Goal: Task Accomplishment & Management: Manage account settings

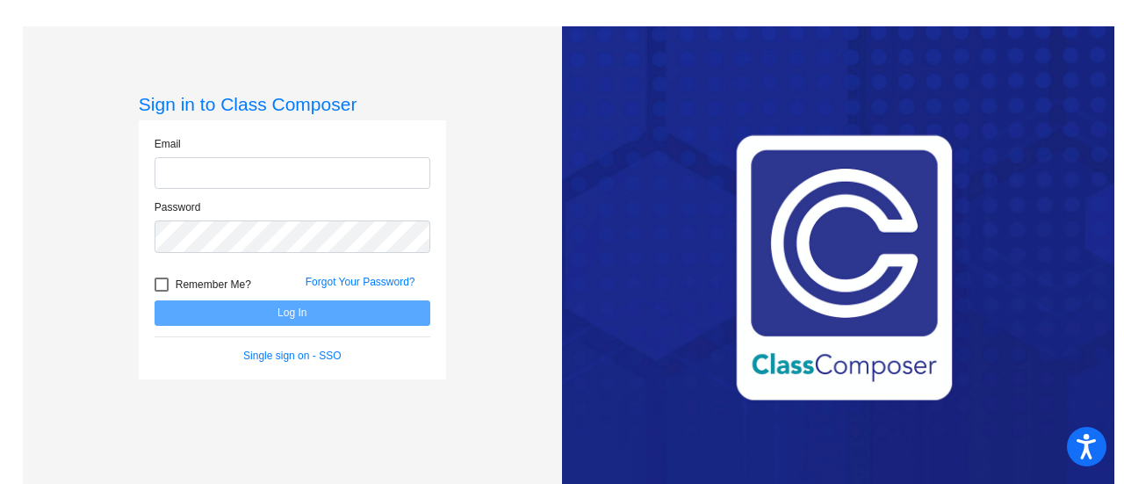
type input "[EMAIL_ADDRESS][DOMAIN_NAME]"
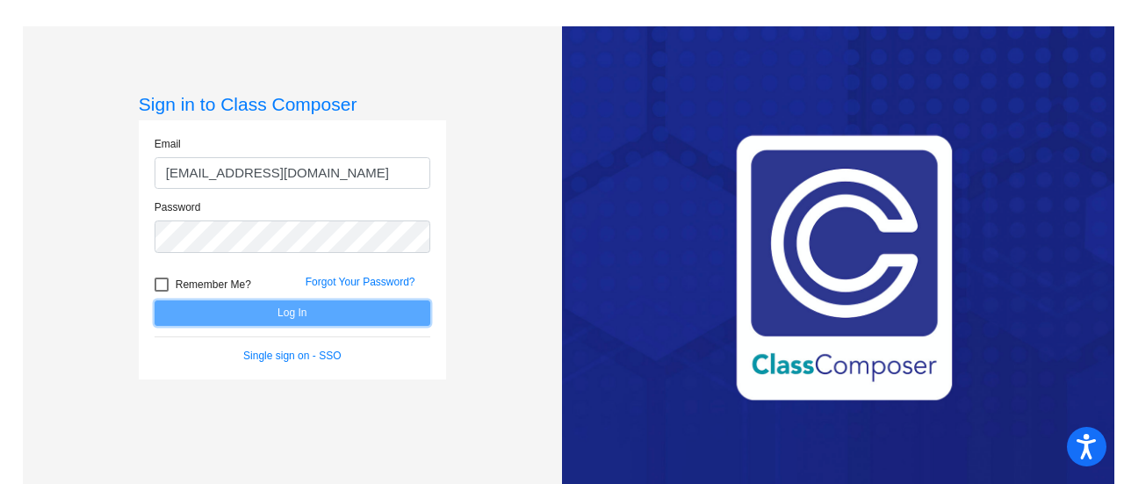
click at [310, 313] on button "Log In" at bounding box center [292, 312] width 276 height 25
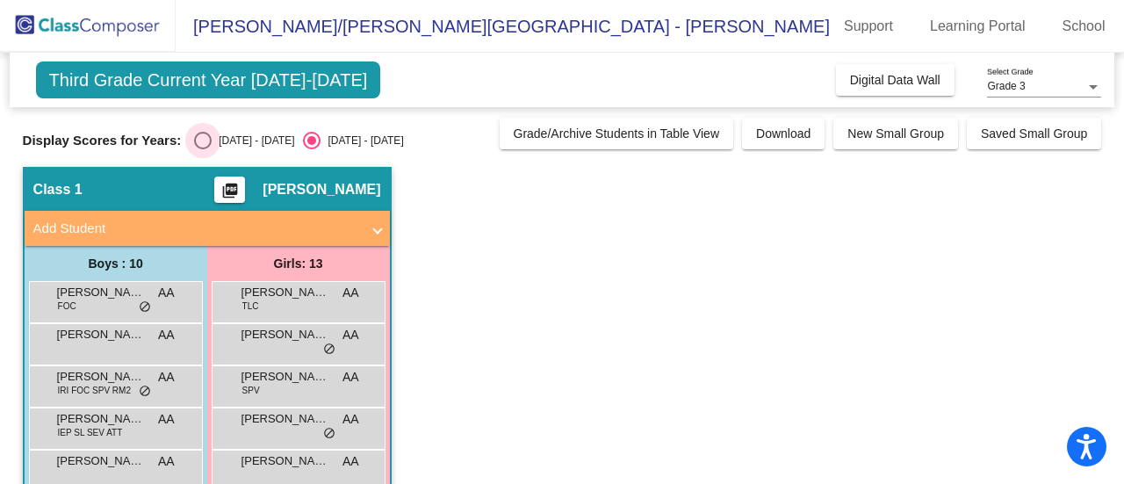
click at [226, 141] on div "[DATE] - [DATE]" at bounding box center [253, 141] width 83 height 16
click at [203, 149] on input "[DATE] - [DATE]" at bounding box center [202, 149] width 1 height 1
radio input "true"
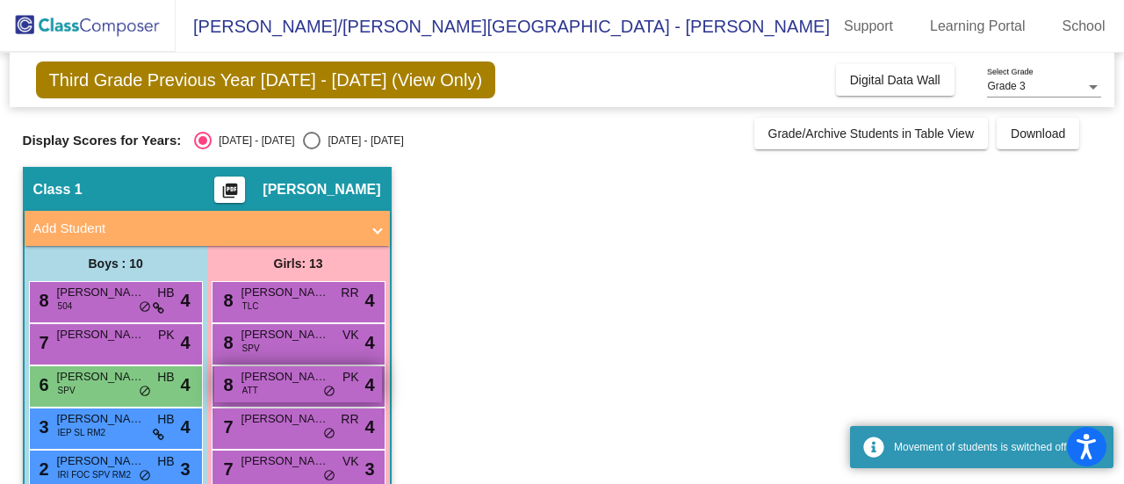
scroll to position [176, 0]
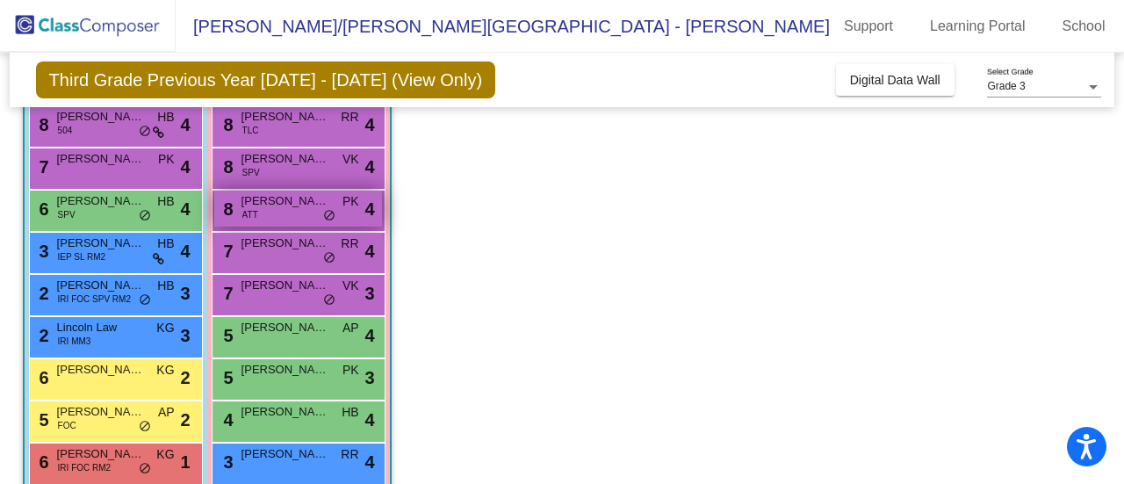
click at [277, 192] on span "[PERSON_NAME]" at bounding box center [285, 201] width 88 height 18
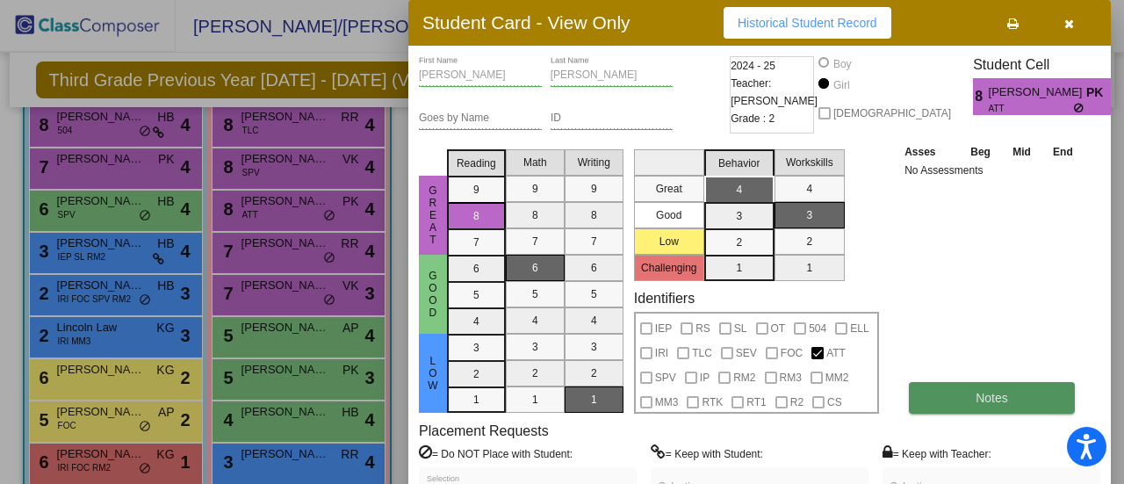
click at [971, 384] on button "Notes" at bounding box center [992, 398] width 166 height 32
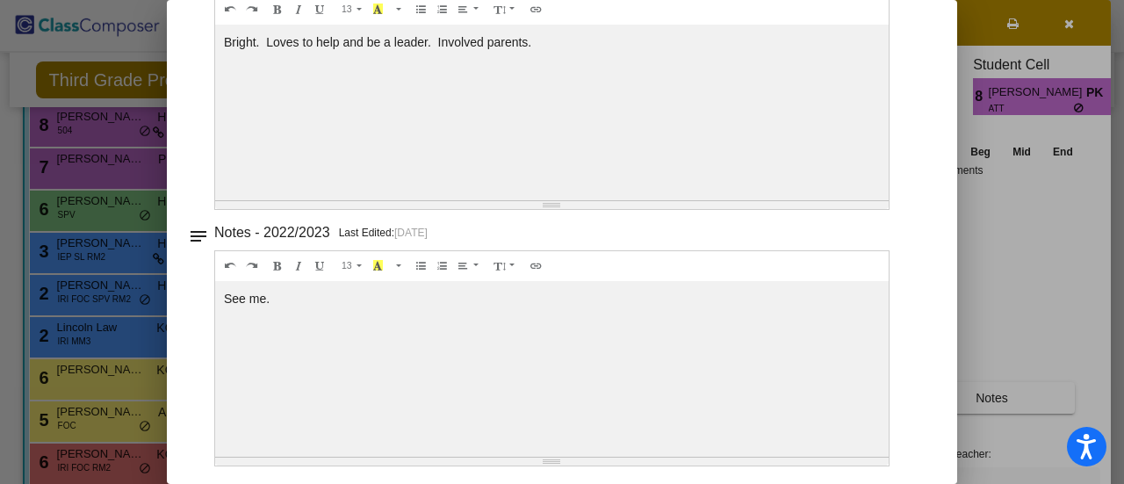
scroll to position [0, 0]
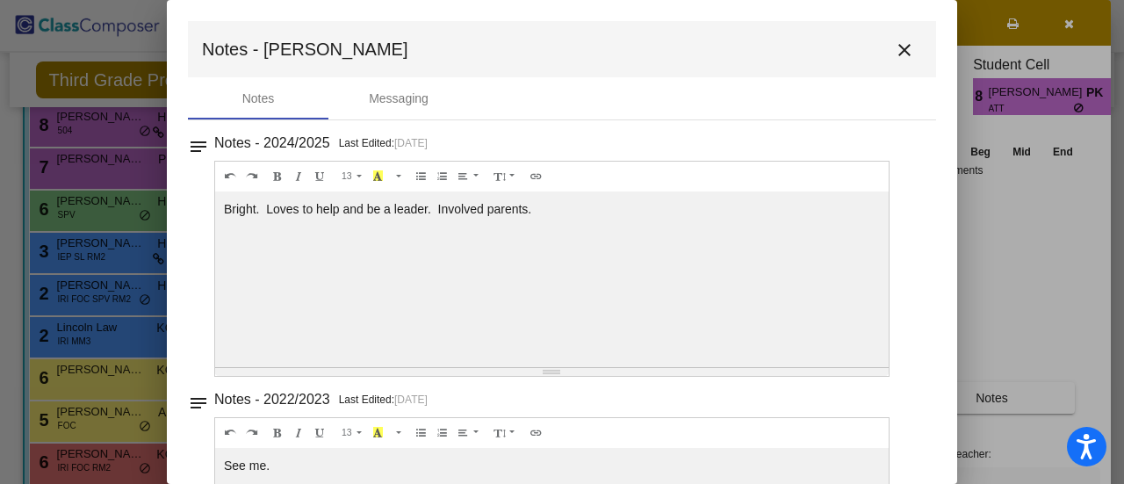
click at [894, 50] on mat-icon "close" at bounding box center [904, 50] width 21 height 21
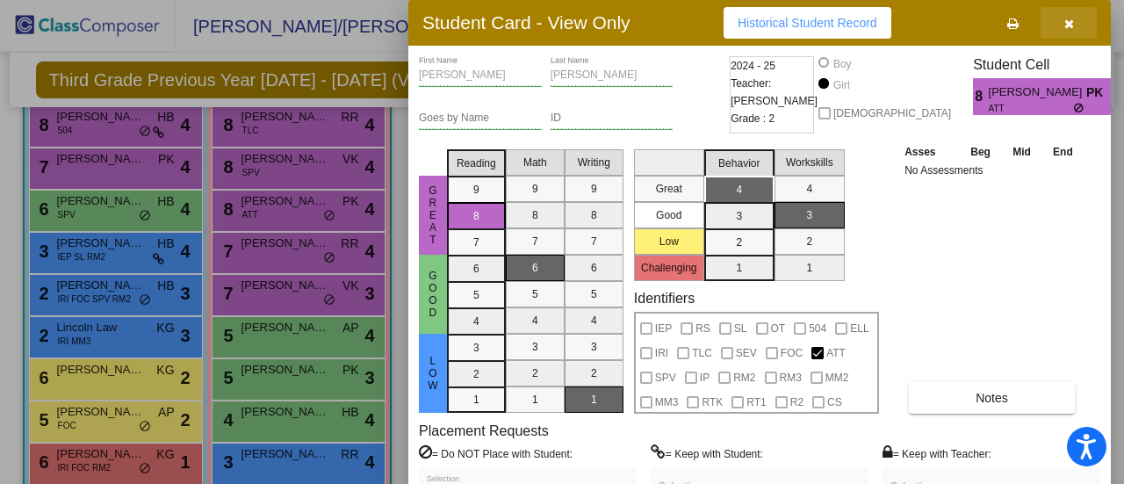
click at [1068, 23] on icon "button" at bounding box center [1069, 24] width 10 height 12
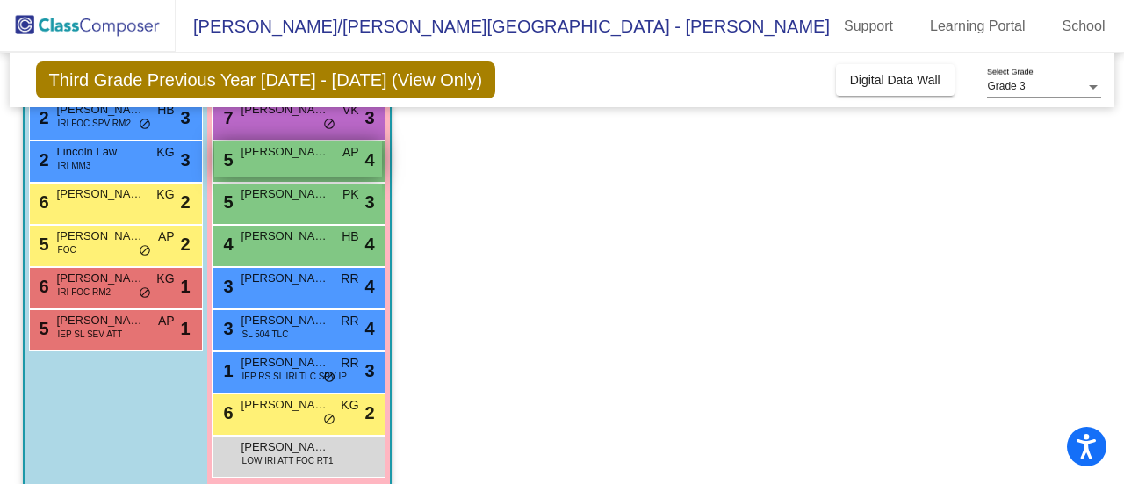
scroll to position [372, 0]
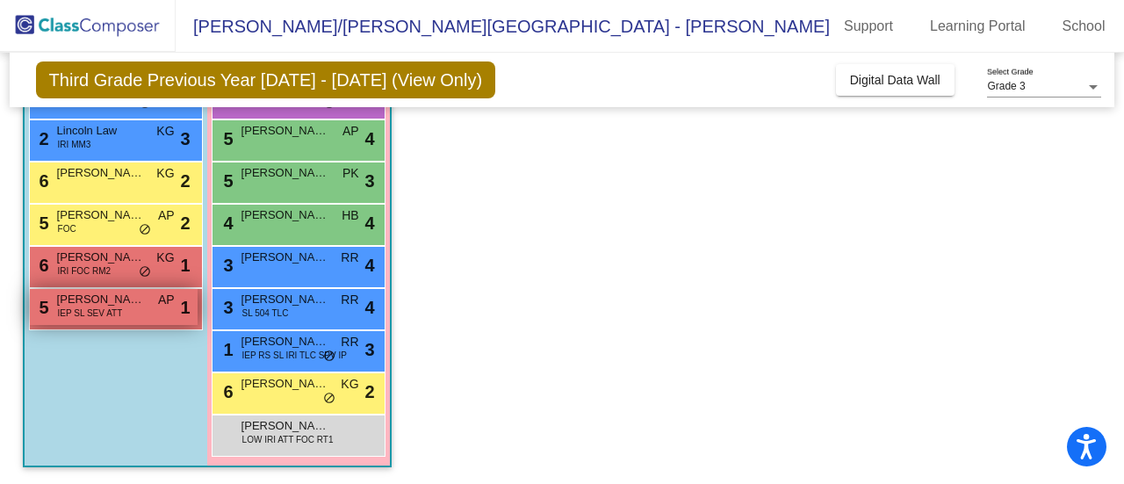
click at [113, 303] on span "[PERSON_NAME]" at bounding box center [101, 300] width 88 height 18
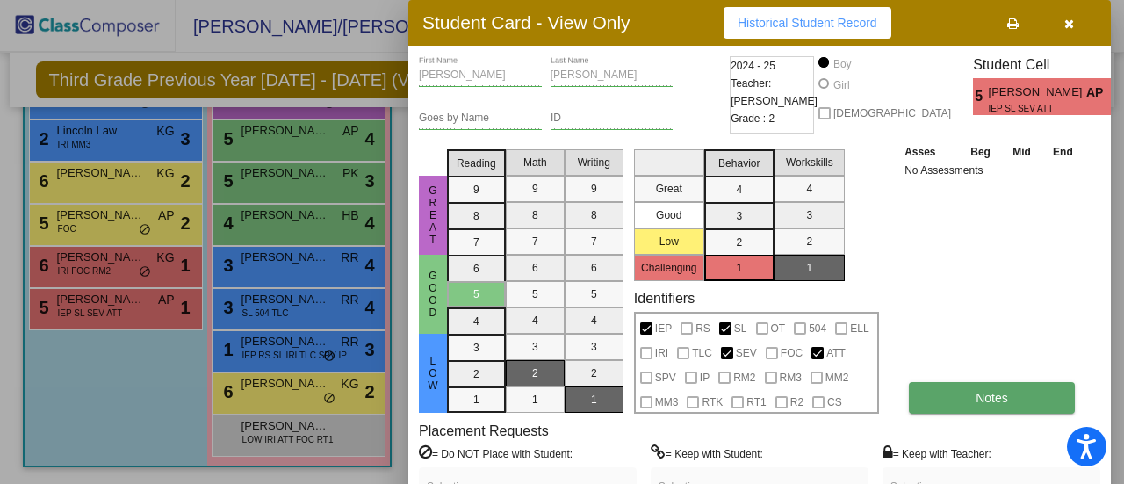
click at [998, 402] on span "Notes" at bounding box center [991, 398] width 32 height 14
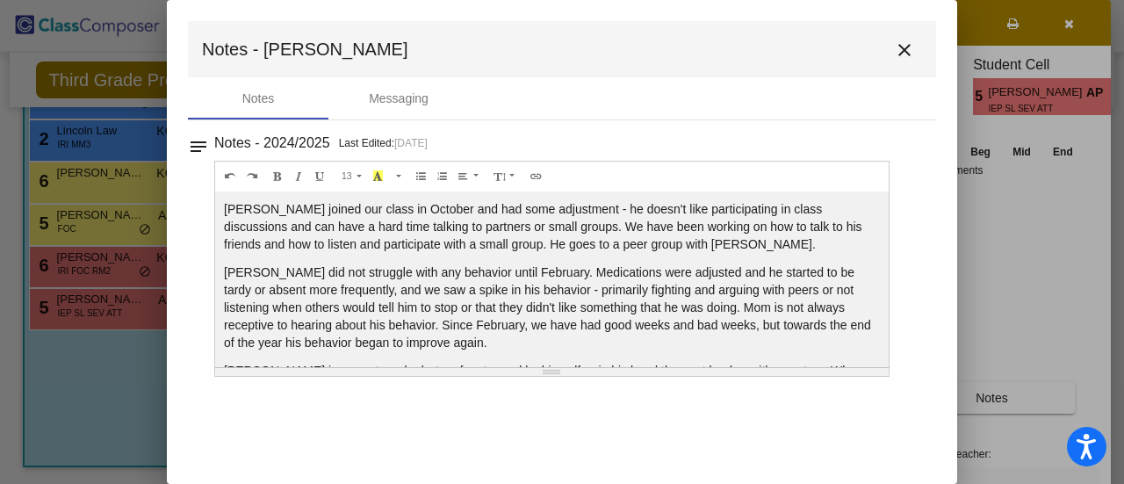
scroll to position [84, 0]
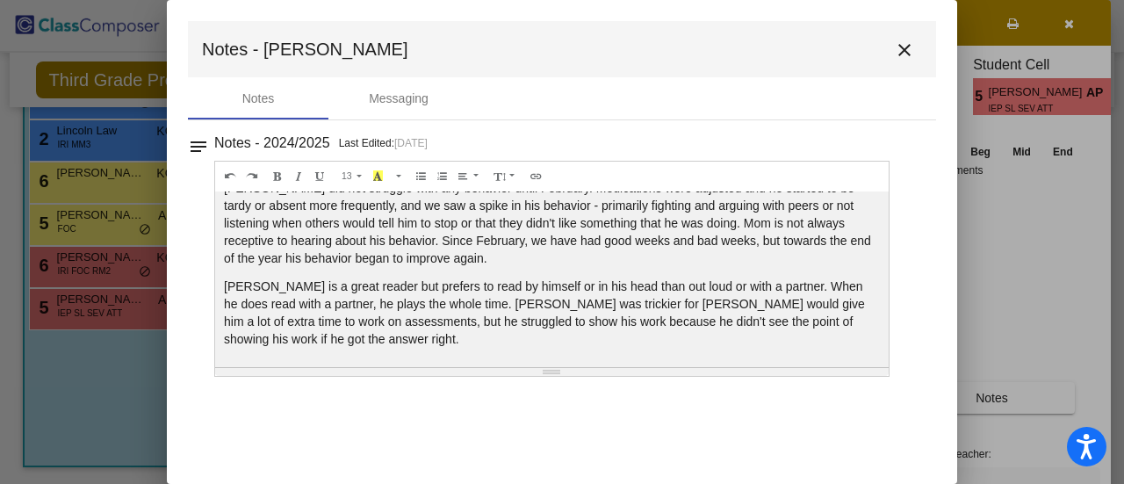
click at [105, 378] on div at bounding box center [562, 242] width 1124 height 484
click at [884, 61] on mat-toolbar "Notes - [PERSON_NAME] close" at bounding box center [562, 49] width 748 height 56
click at [902, 54] on mat-icon "close" at bounding box center [904, 50] width 21 height 21
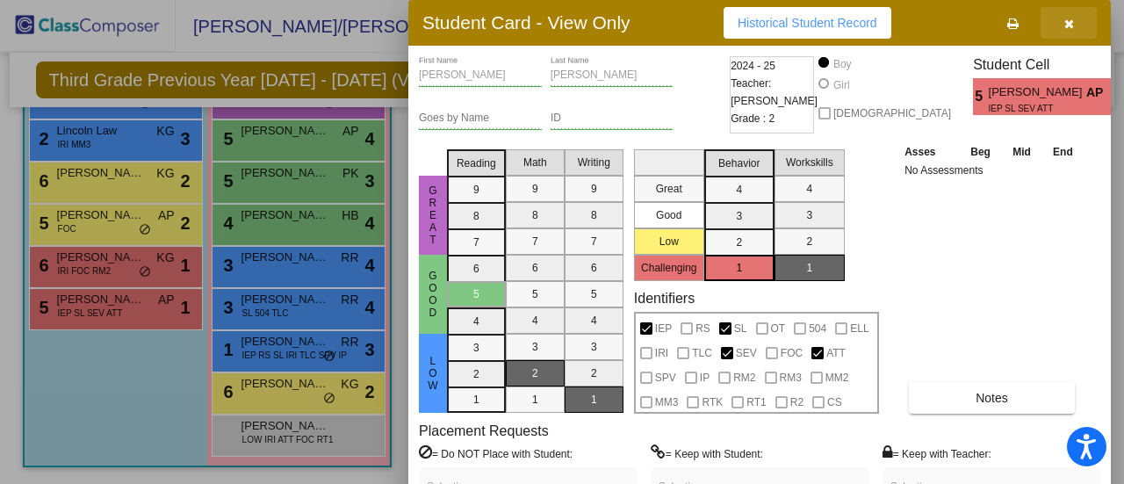
click at [1071, 19] on icon "button" at bounding box center [1069, 24] width 10 height 12
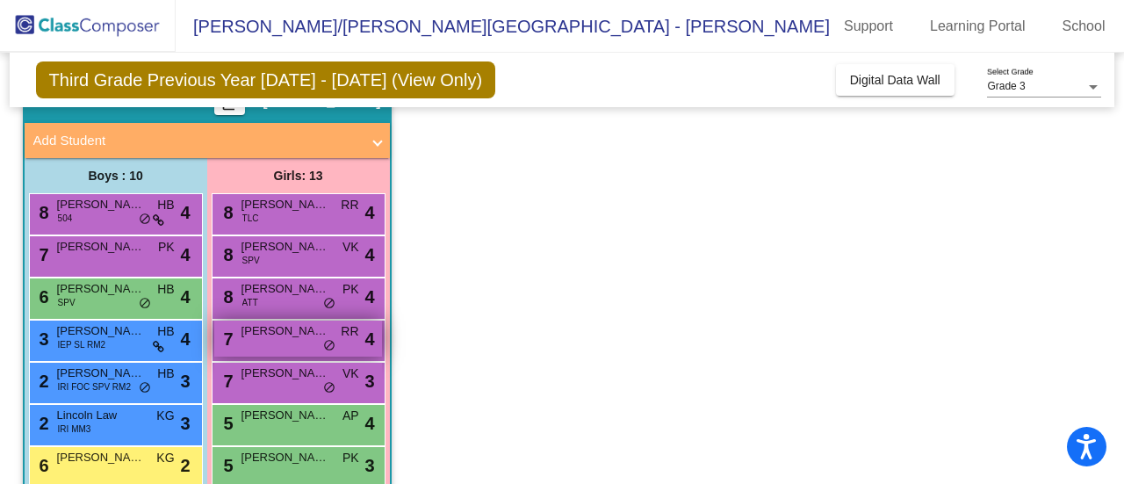
scroll to position [176, 0]
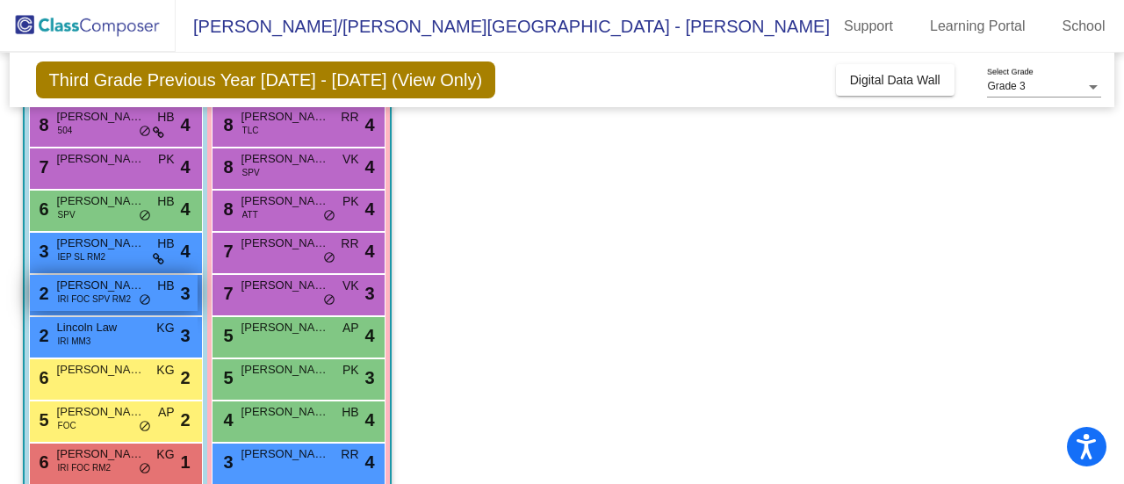
click at [107, 298] on span "IRI FOC SPV RM2" at bounding box center [94, 298] width 73 height 13
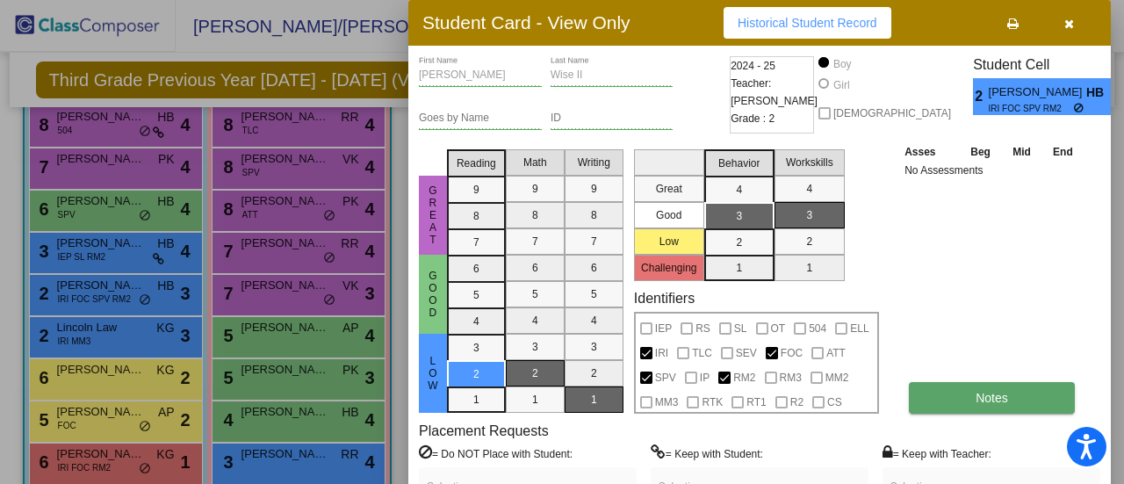
click at [944, 392] on button "Notes" at bounding box center [992, 398] width 166 height 32
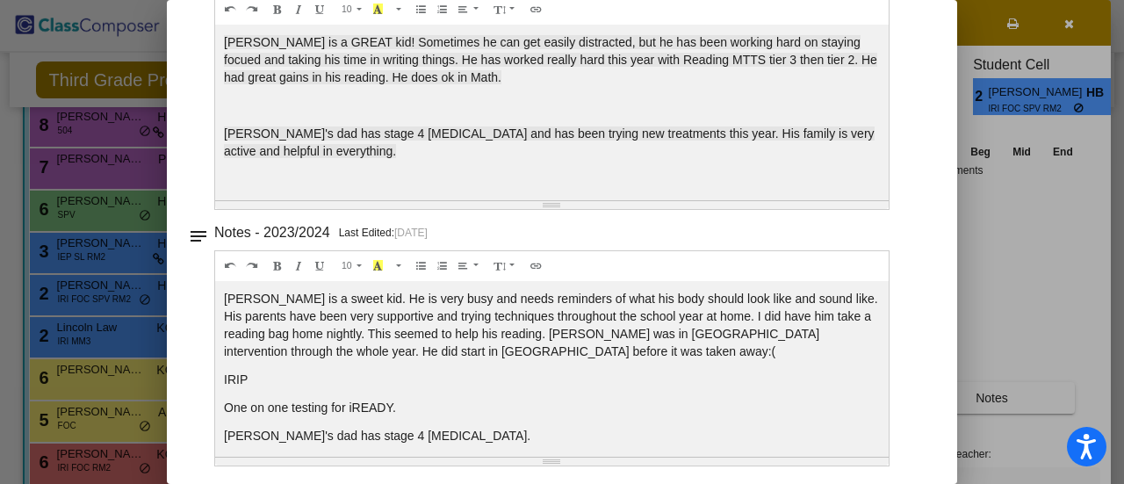
scroll to position [0, 0]
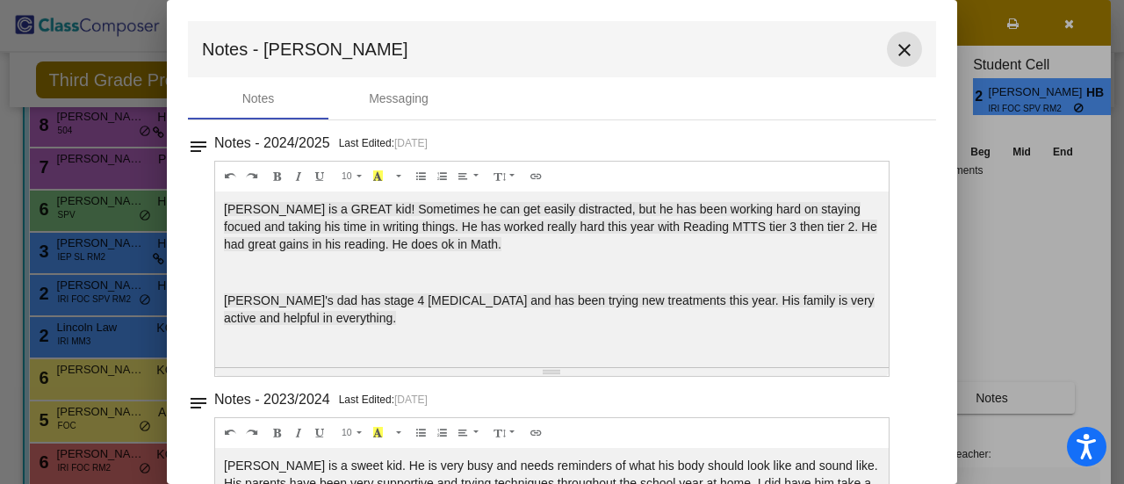
click at [904, 43] on mat-icon "close" at bounding box center [904, 50] width 21 height 21
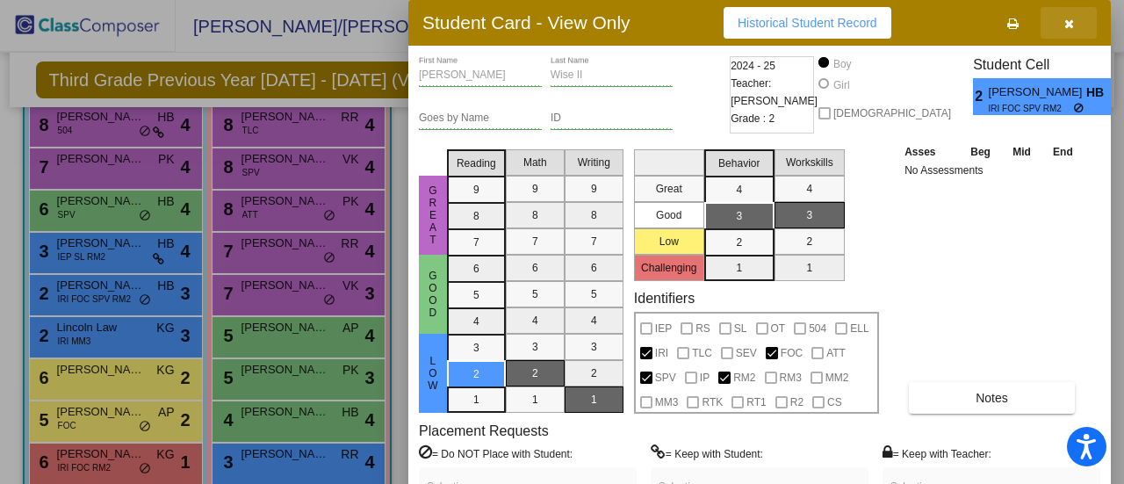
drag, startPoint x: 1069, startPoint y: 29, endPoint x: 726, endPoint y: 111, distance: 352.8
click at [1069, 27] on icon "button" at bounding box center [1069, 24] width 10 height 12
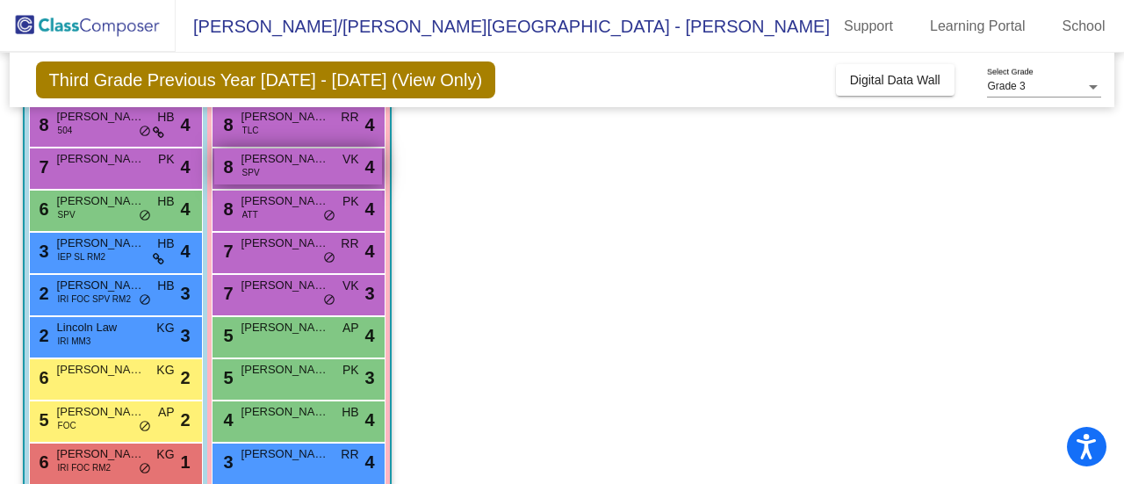
click at [251, 166] on span "SPV" at bounding box center [251, 172] width 18 height 13
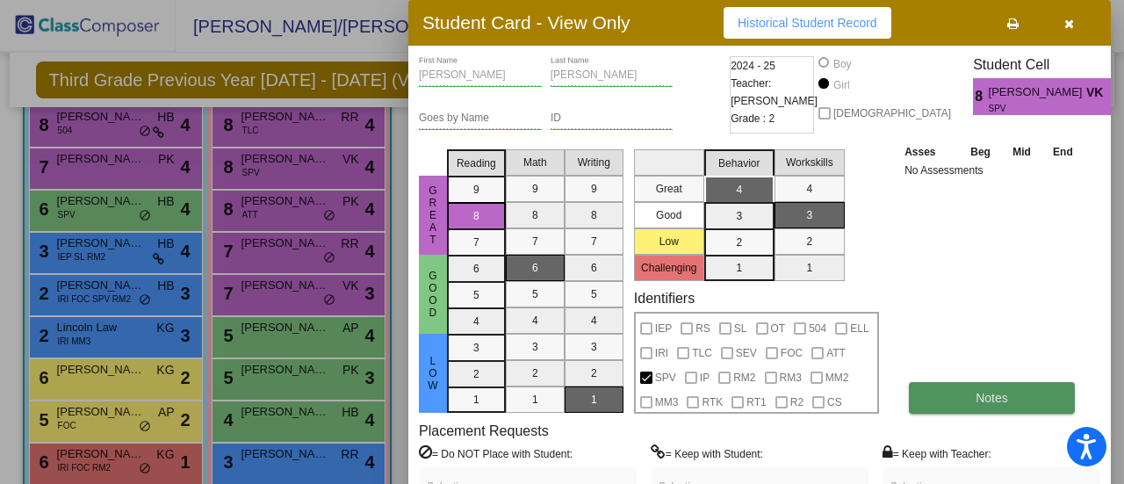
click at [997, 401] on span "Notes" at bounding box center [991, 398] width 32 height 14
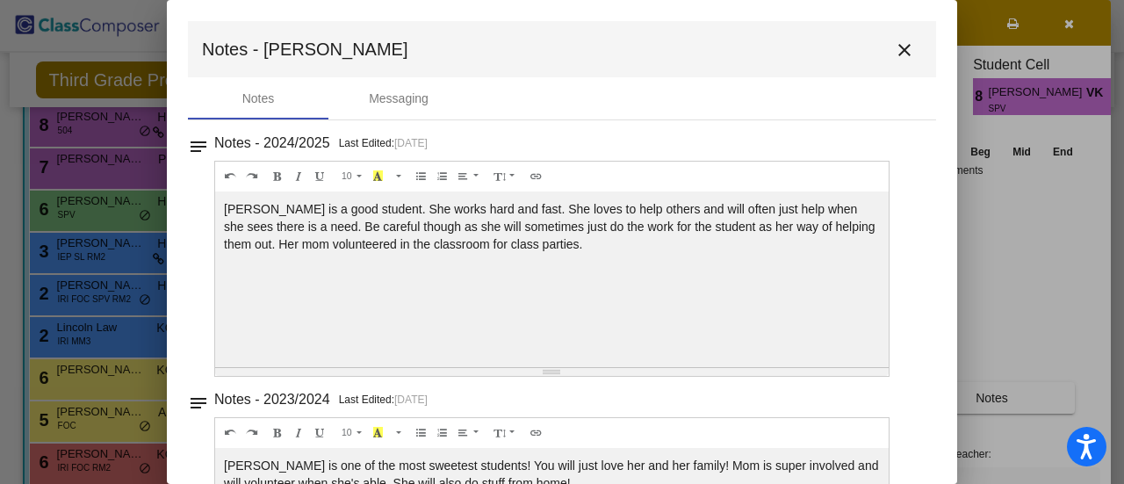
drag, startPoint x: 897, startPoint y: 56, endPoint x: 883, endPoint y: 64, distance: 16.1
click at [897, 55] on mat-icon "close" at bounding box center [904, 50] width 21 height 21
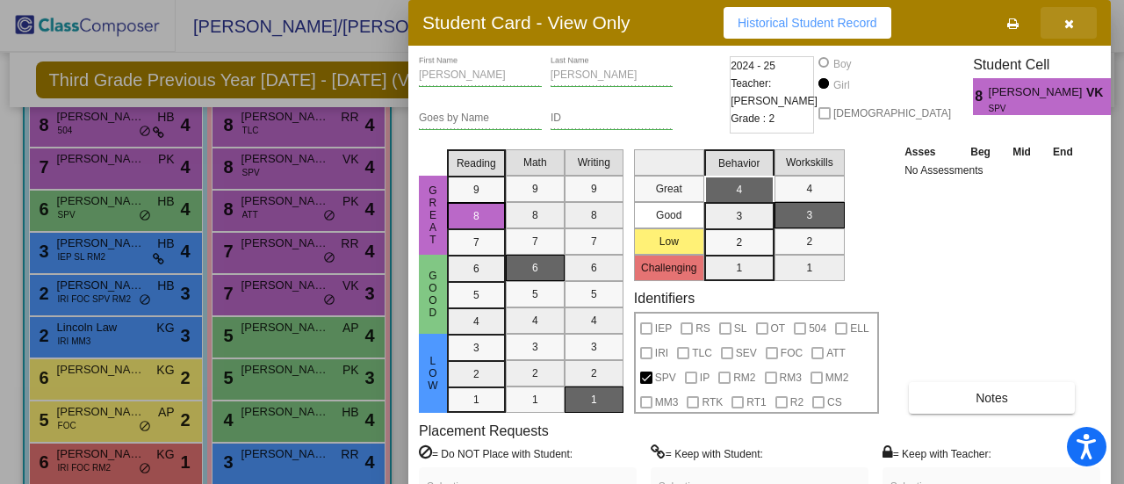
drag, startPoint x: 1074, startPoint y: 25, endPoint x: 397, endPoint y: 5, distance: 677.1
click at [1068, 24] on button "button" at bounding box center [1068, 23] width 56 height 32
